Goal: Transaction & Acquisition: Purchase product/service

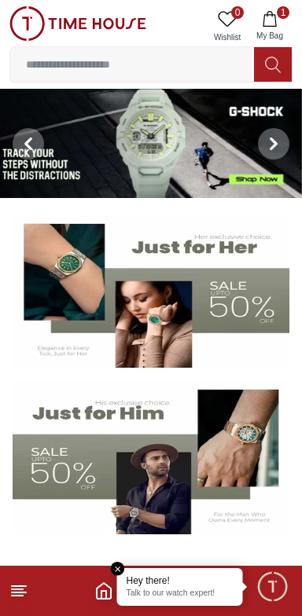
click at [94, 61] on input at bounding box center [132, 64] width 244 height 31
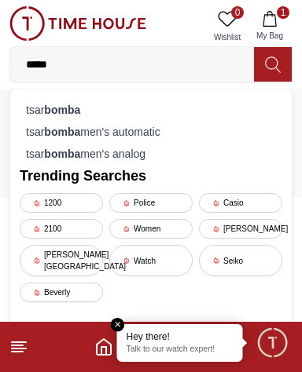
type input "*****"
click at [57, 112] on strong "bomba" at bounding box center [62, 110] width 36 height 13
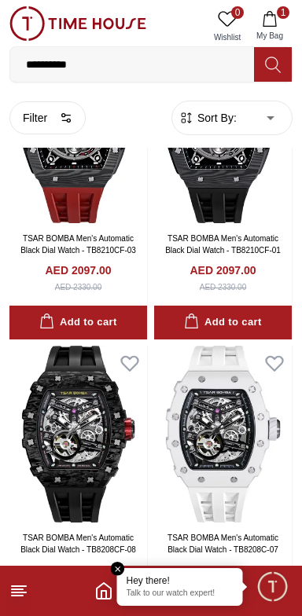
scroll to position [2776, 0]
